Goal: Task Accomplishment & Management: Use online tool/utility

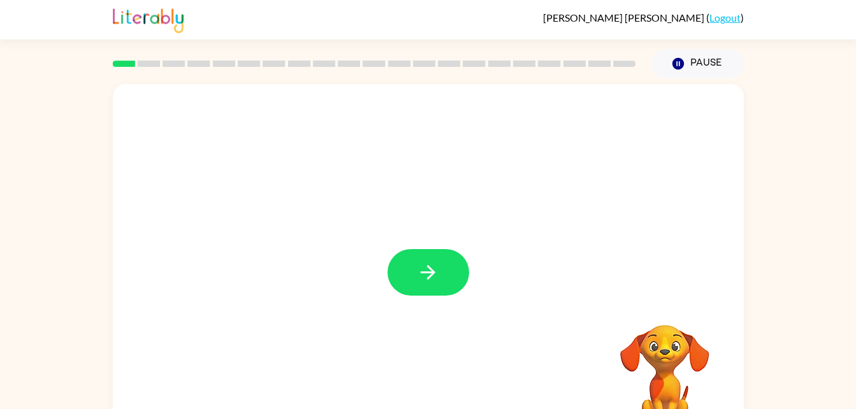
click at [343, 194] on div at bounding box center [428, 266] width 631 height 364
drag, startPoint x: 343, startPoint y: 194, endPoint x: 320, endPoint y: 193, distance: 23.6
click at [320, 193] on div at bounding box center [428, 266] width 631 height 364
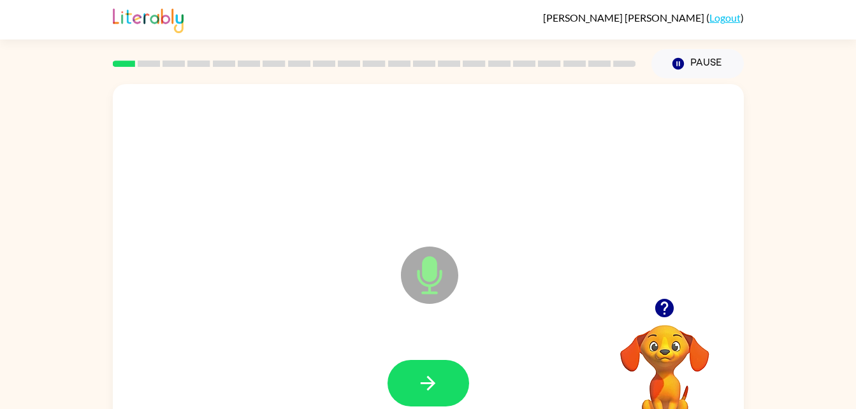
click at [675, 348] on video "Your browser must support playing .mp4 files to use Literably. Please try using…" at bounding box center [664, 368] width 127 height 127
click at [670, 364] on video "Your browser must support playing .mp4 files to use Literably. Please try using…" at bounding box center [664, 368] width 127 height 127
click at [426, 360] on button "button" at bounding box center [428, 383] width 82 height 47
click at [833, 381] on div "Microphone The Microphone is here when it is your turn to talk Your browser mus…" at bounding box center [428, 262] width 856 height 369
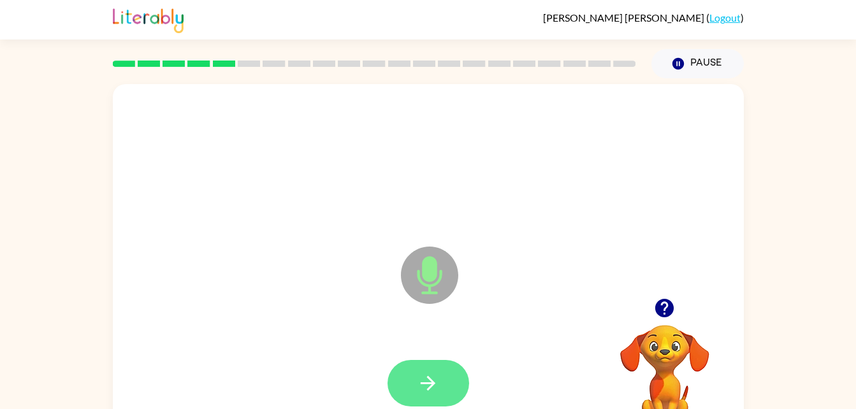
click at [405, 373] on button "button" at bounding box center [428, 383] width 82 height 47
click at [429, 382] on icon "button" at bounding box center [427, 383] width 15 height 15
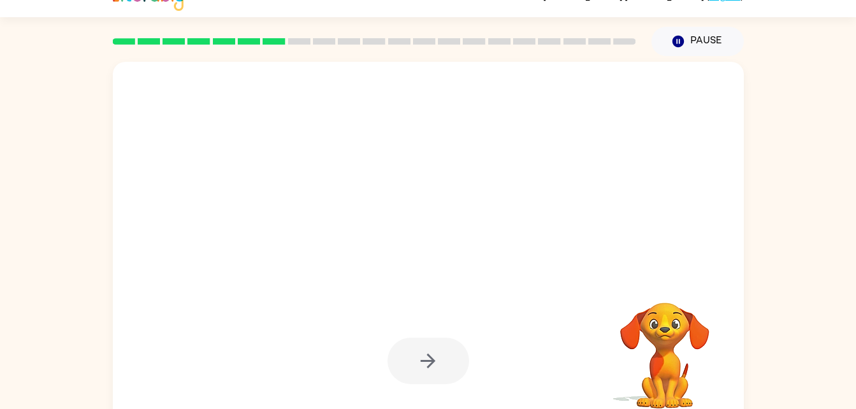
scroll to position [39, 0]
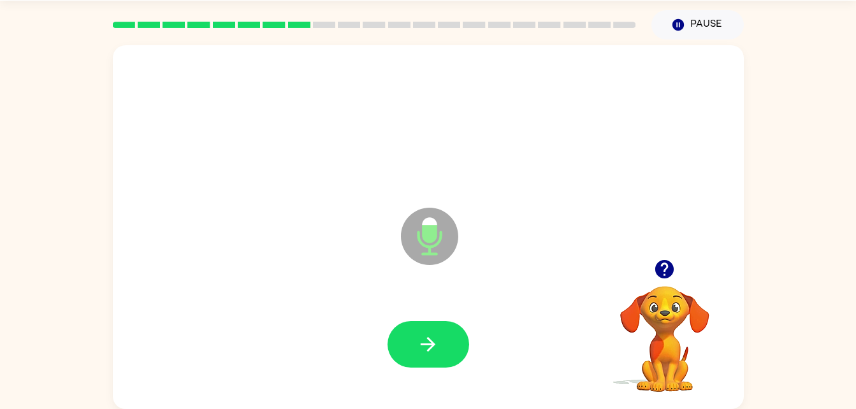
click at [671, 278] on icon "button" at bounding box center [664, 269] width 22 height 22
click at [662, 272] on video "Your browser must support playing .mp4 files to use Literably. Please try using…" at bounding box center [664, 329] width 127 height 127
click at [627, 276] on div at bounding box center [664, 269] width 127 height 32
click at [657, 255] on button "button" at bounding box center [664, 269] width 32 height 32
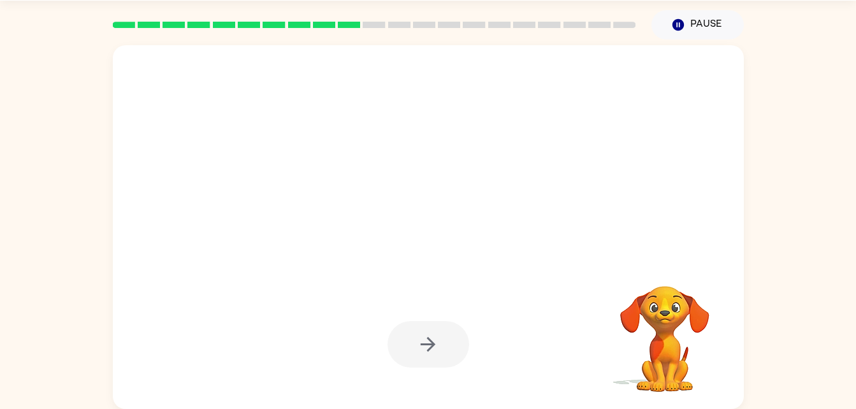
scroll to position [32, 0]
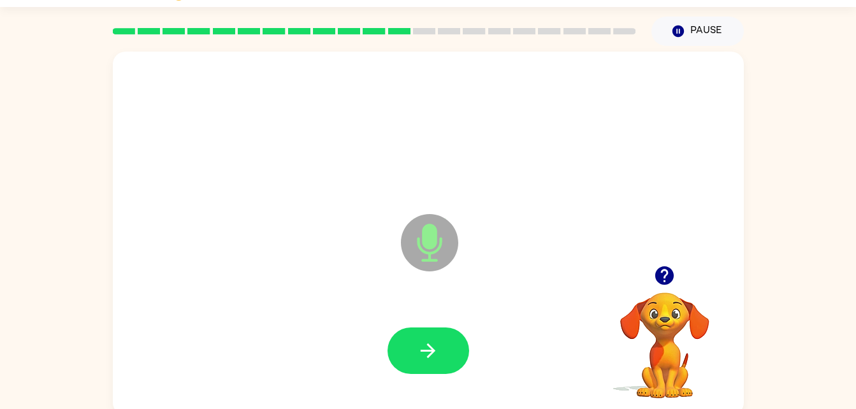
drag, startPoint x: 0, startPoint y: 373, endPoint x: -3, endPoint y: 436, distance: 63.8
click at [0, 408] on html "[PERSON_NAME] ( Logout ) Pause Pause Microphone The Microphone is here when it …" at bounding box center [428, 192] width 856 height 448
